Goal: Communication & Community: Answer question/provide support

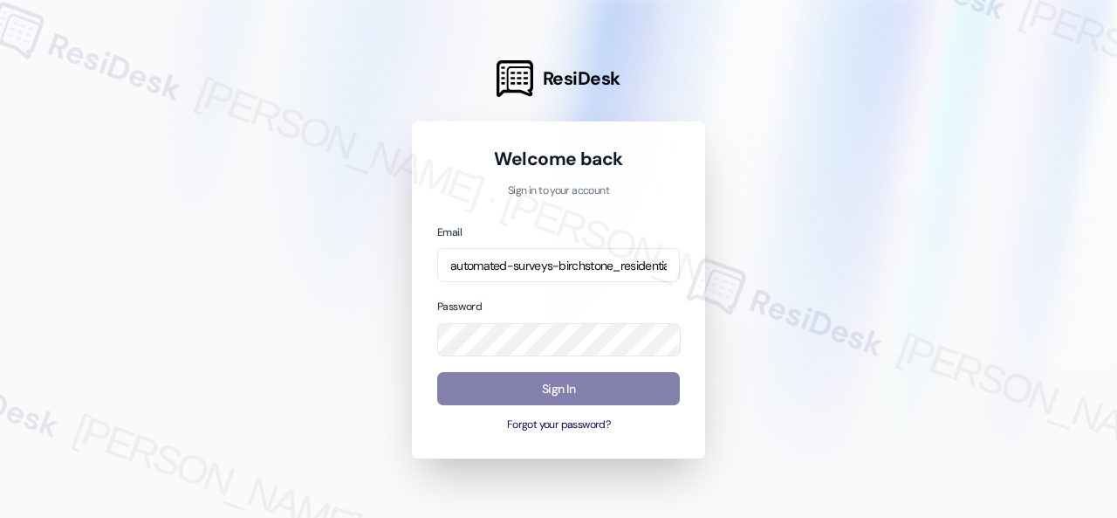
scroll to position [0, 223]
type input "automated-surveys-birchstone_residential-resen.fifteen@birchstone_[DOMAIN_NAME]"
click at [783, 278] on div at bounding box center [558, 259] width 1117 height 518
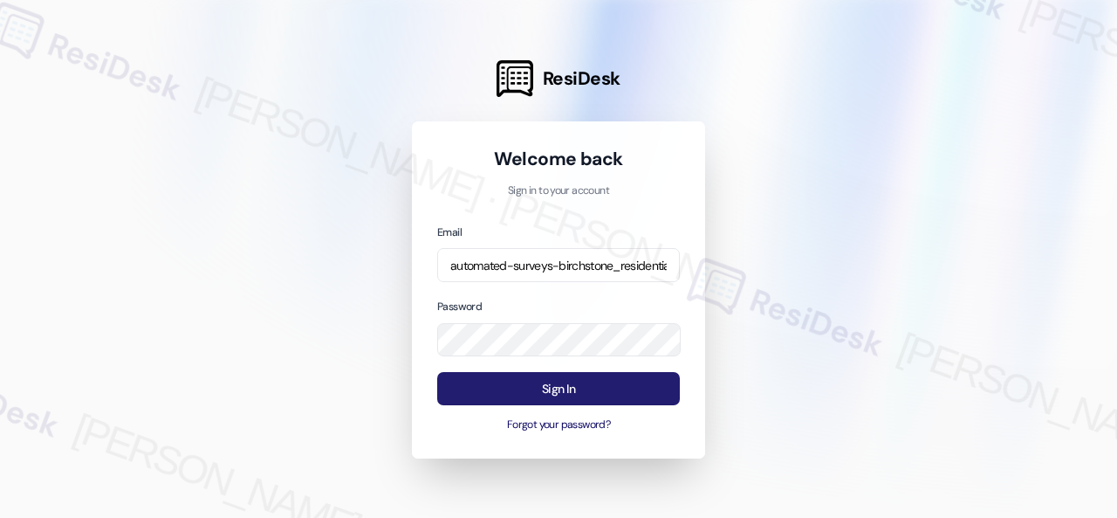
click at [508, 395] on button "Sign In" at bounding box center [558, 389] width 243 height 34
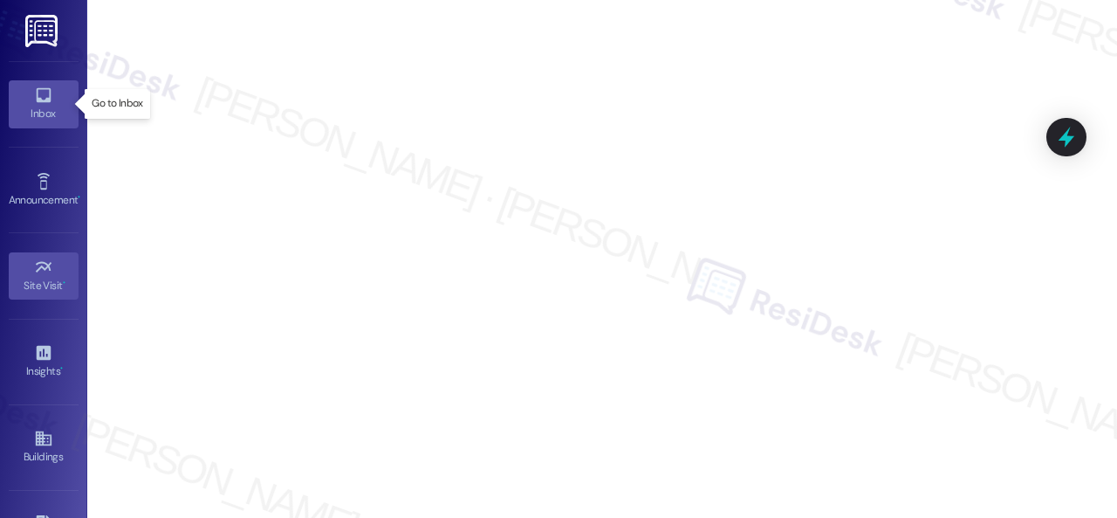
click at [34, 100] on icon at bounding box center [43, 95] width 19 height 19
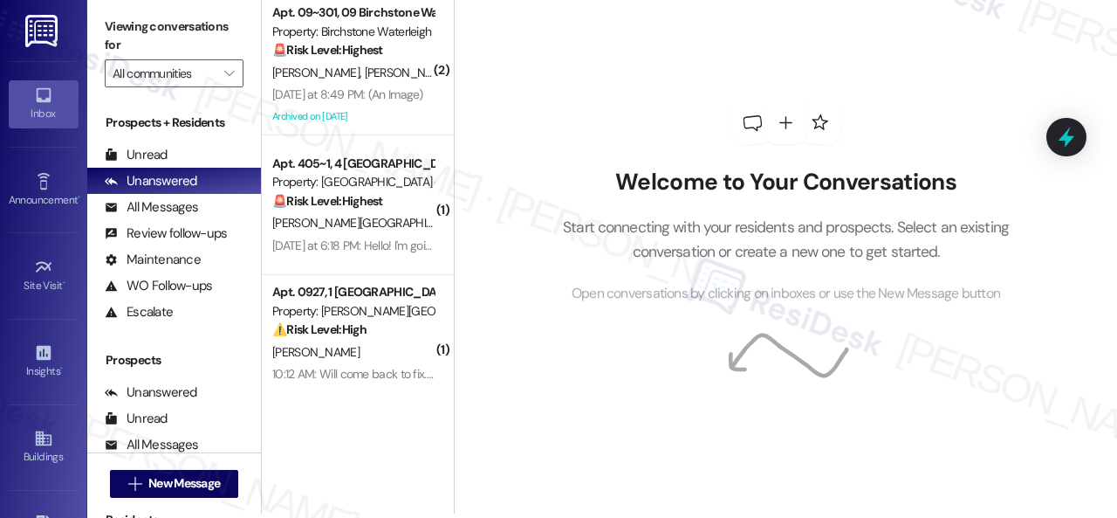
scroll to position [5, 0]
click at [770, 65] on div "Welcome to Your Conversations Start connecting with your residents and prospect…" at bounding box center [787, 202] width 524 height 414
